Goal: Task Accomplishment & Management: Use online tool/utility

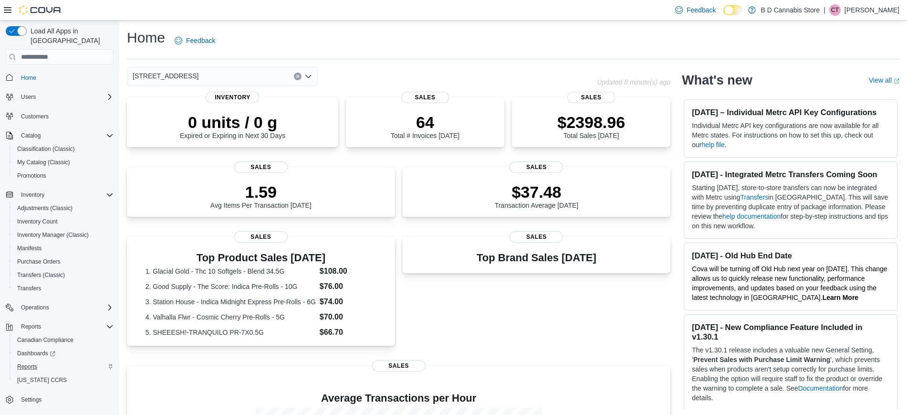
click at [48, 361] on div "Reports" at bounding box center [63, 366] width 100 height 11
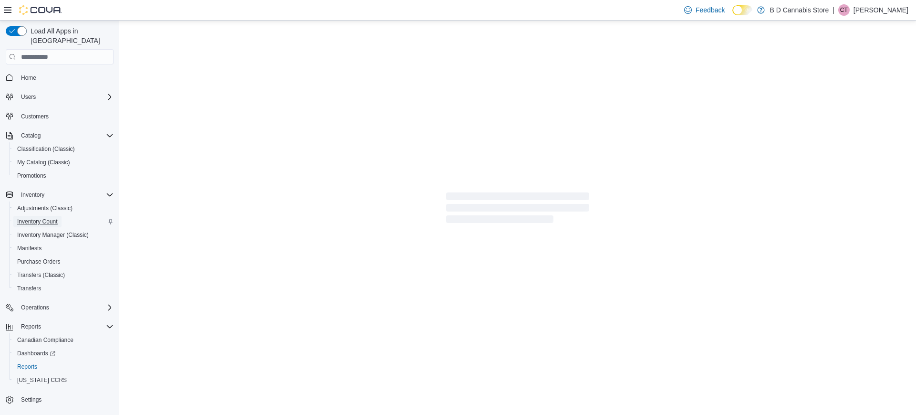
click at [51, 218] on span "Inventory Count" at bounding box center [37, 222] width 41 height 8
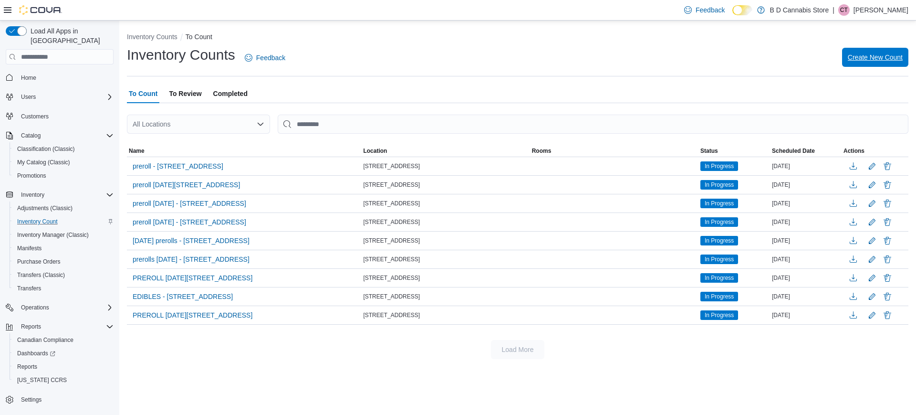
click at [867, 61] on span "Create New Count" at bounding box center [875, 57] width 55 height 10
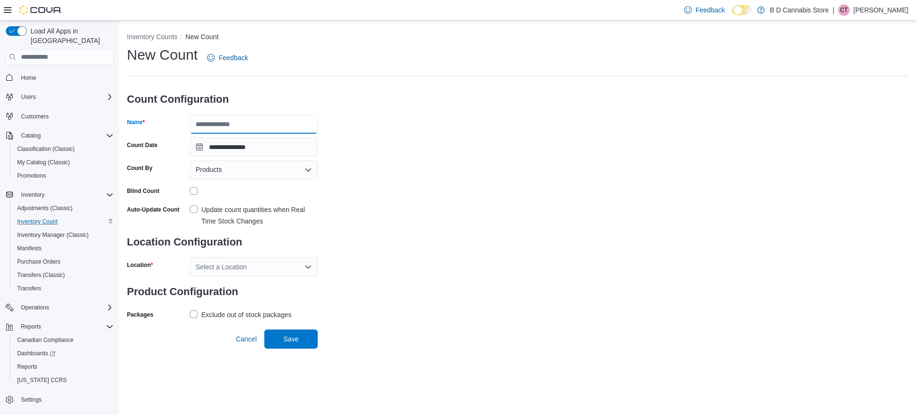
click at [303, 124] on input "Name" at bounding box center [254, 124] width 128 height 19
type input "*******"
click at [456, 133] on div "**********" at bounding box center [517, 183] width 781 height 276
click at [274, 180] on form "**********" at bounding box center [222, 203] width 191 height 238
click at [262, 175] on div "Products" at bounding box center [254, 169] width 128 height 19
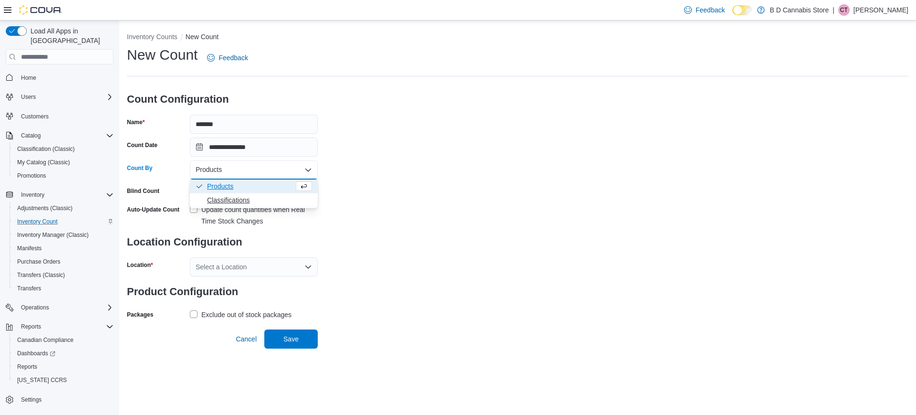
click at [248, 196] on span "Classifications" at bounding box center [259, 200] width 105 height 10
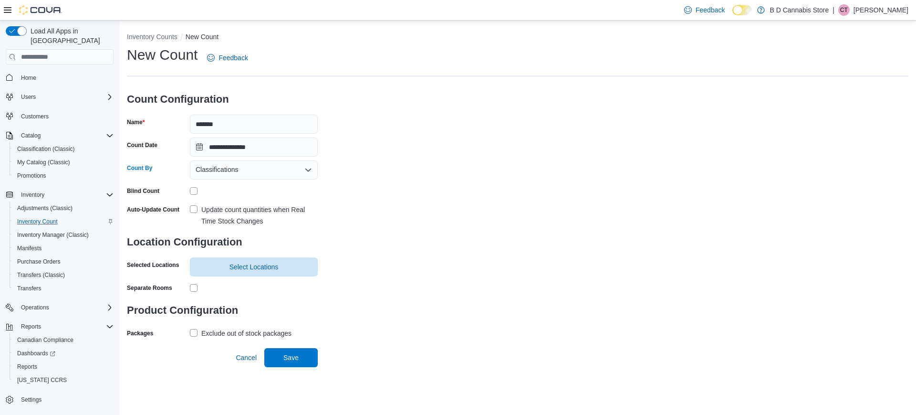
click at [340, 207] on div "**********" at bounding box center [517, 192] width 781 height 295
click at [208, 332] on div "Exclude out of stock packages" at bounding box center [246, 332] width 90 height 11
click at [241, 263] on span "Select Locations" at bounding box center [253, 266] width 49 height 10
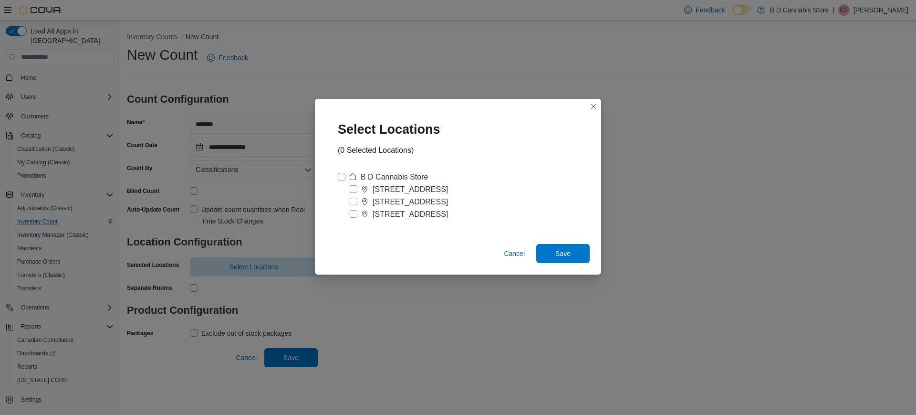
click at [401, 211] on div "[STREET_ADDRESS]" at bounding box center [410, 213] width 75 height 11
click at [474, 294] on div "Select Locations (1 Selected Locations) B D Cannabis Store 102-4746 Lakelse Ave…" at bounding box center [458, 207] width 916 height 415
click at [566, 247] on span "Save" at bounding box center [563, 252] width 42 height 19
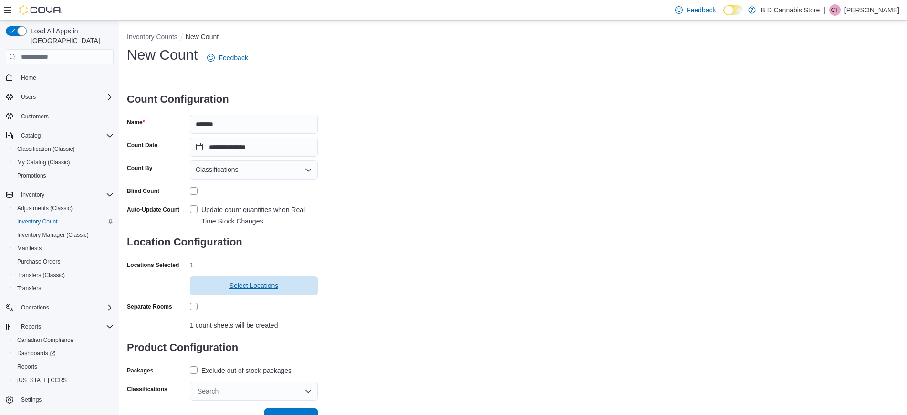
scroll to position [12, 0]
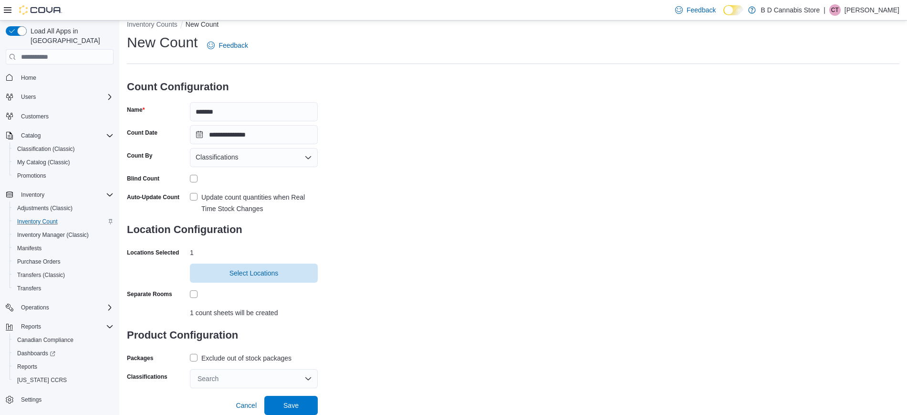
click at [224, 382] on div "Search" at bounding box center [254, 378] width 128 height 19
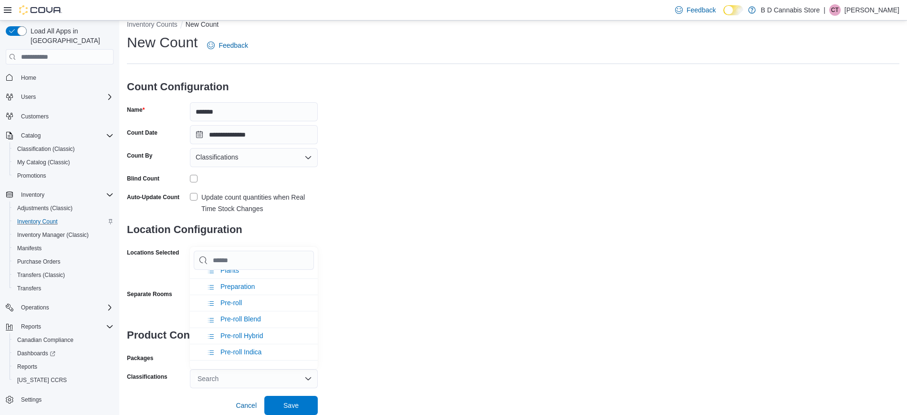
scroll to position [403, 0]
click at [252, 310] on li "Pre-roll" at bounding box center [254, 302] width 128 height 16
click at [427, 311] on div "**********" at bounding box center [513, 210] width 772 height 355
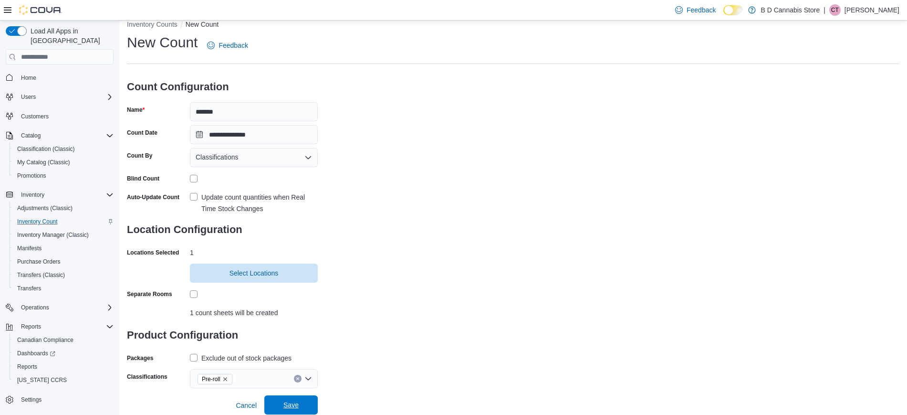
click at [304, 401] on span "Save" at bounding box center [291, 404] width 42 height 19
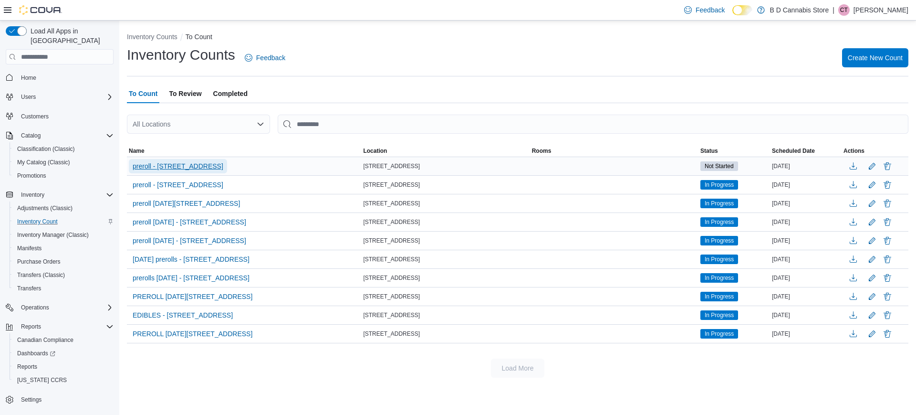
click at [195, 166] on span "preroll - 522 Admirals Road" at bounding box center [178, 166] width 91 height 10
click at [204, 167] on span "preroll - 522 Admirals Road" at bounding box center [178, 166] width 91 height 10
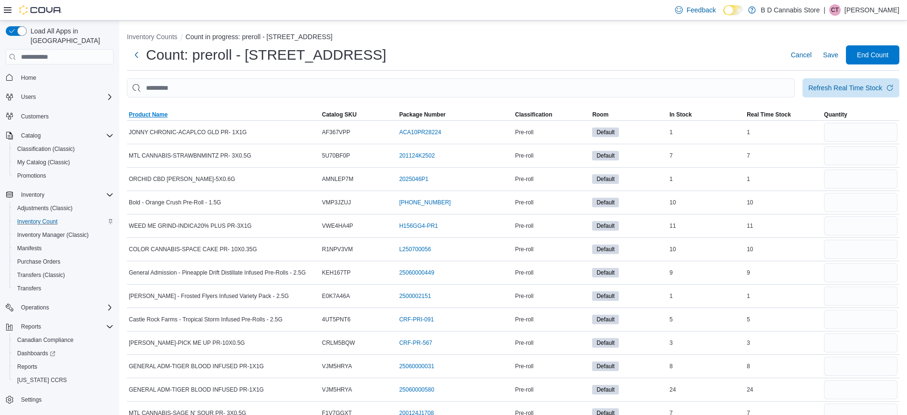
click at [145, 114] on span "Product Name" at bounding box center [148, 115] width 39 height 8
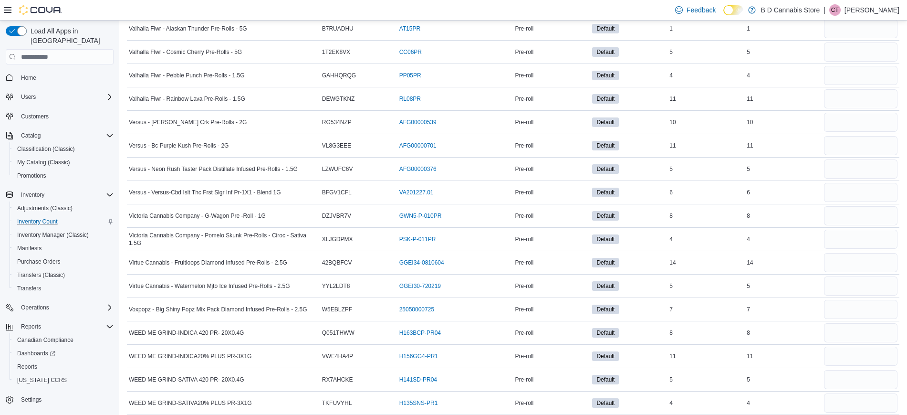
scroll to position [4249, 0]
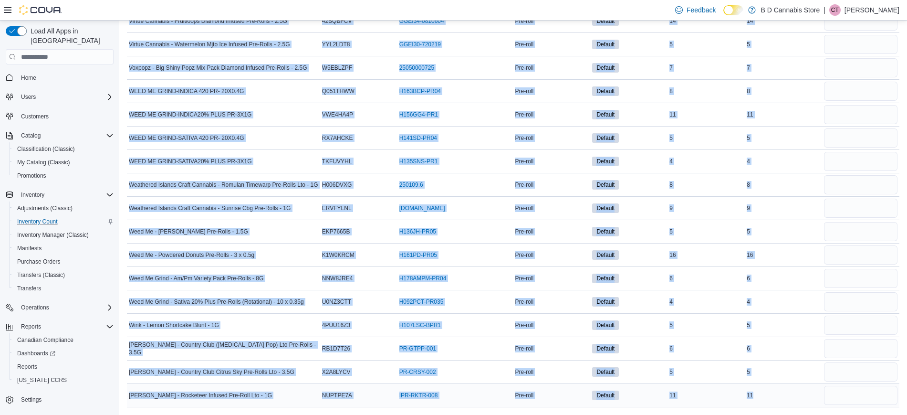
drag, startPoint x: 129, startPoint y: 131, endPoint x: 785, endPoint y: 396, distance: 707.0
copy tbody "1964 - Blue Dream Pre-Rolls - 2.5G Catalog SKU 2DFXALBE Package Number BDRP1EMX…"
